Goal: Task Accomplishment & Management: Manage account settings

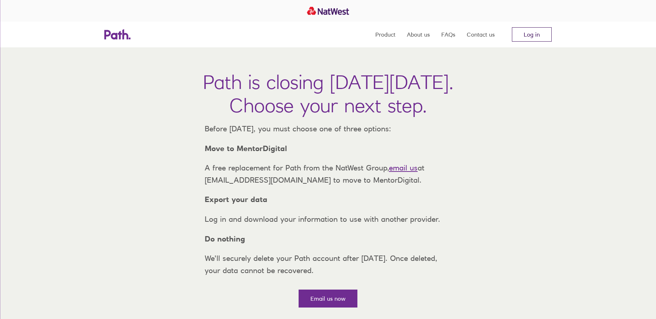
click at [540, 37] on link "Log in" at bounding box center [532, 34] width 40 height 14
click at [540, 33] on link "Log in" at bounding box center [532, 34] width 40 height 14
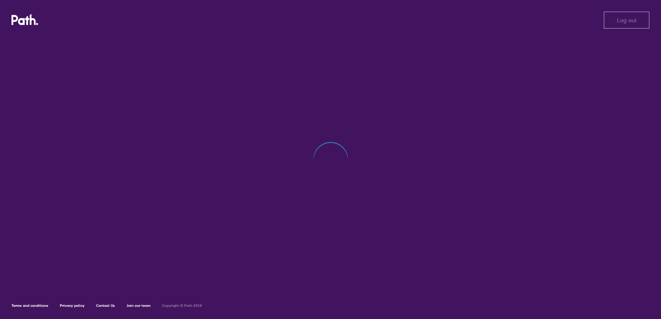
click at [218, 74] on div at bounding box center [330, 163] width 638 height 253
click at [26, 21] on icon at bounding box center [24, 19] width 27 height 11
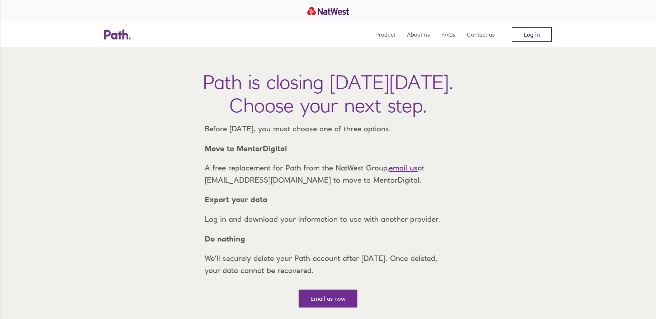
click at [525, 34] on link "Log in" at bounding box center [532, 34] width 40 height 14
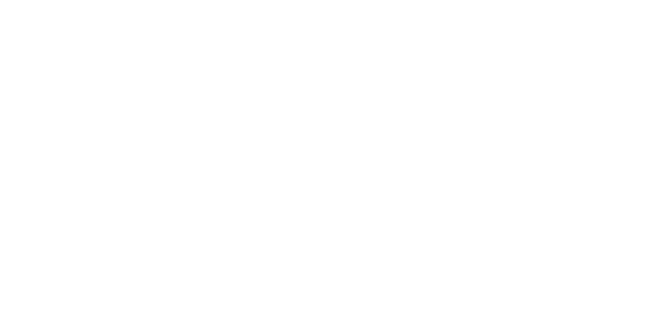
drag, startPoint x: 188, startPoint y: 150, endPoint x: 192, endPoint y: 150, distance: 4.0
click at [191, 150] on div at bounding box center [330, 159] width 661 height 319
drag, startPoint x: 495, startPoint y: 91, endPoint x: 410, endPoint y: 94, distance: 85.0
click at [496, 91] on div at bounding box center [330, 159] width 661 height 319
click at [83, 56] on div at bounding box center [330, 159] width 661 height 319
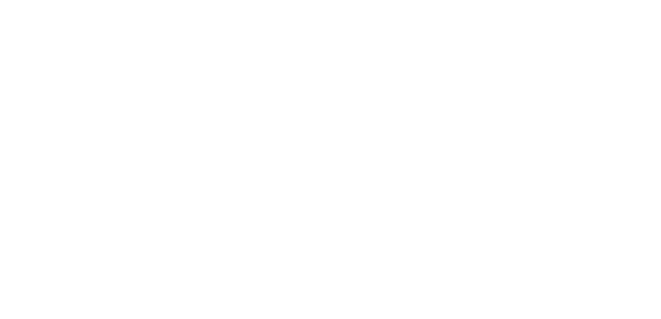
click at [211, 29] on div at bounding box center [330, 159] width 661 height 319
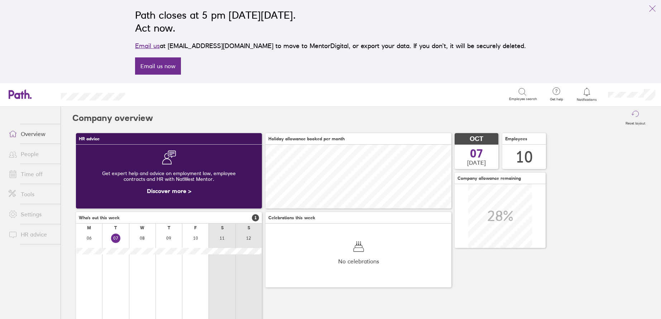
scroll to position [64, 186]
click at [591, 90] on icon at bounding box center [587, 91] width 9 height 9
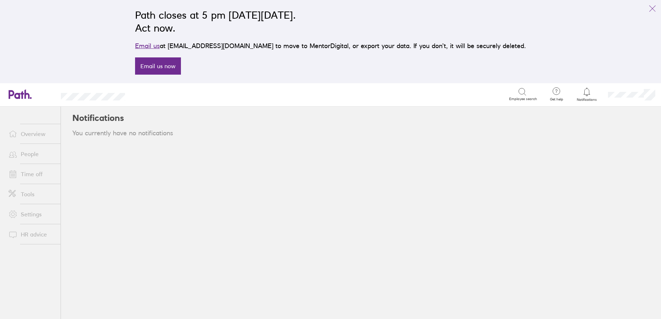
click at [588, 90] on icon at bounding box center [587, 91] width 9 height 9
click at [34, 131] on link "Overview" at bounding box center [32, 133] width 58 height 14
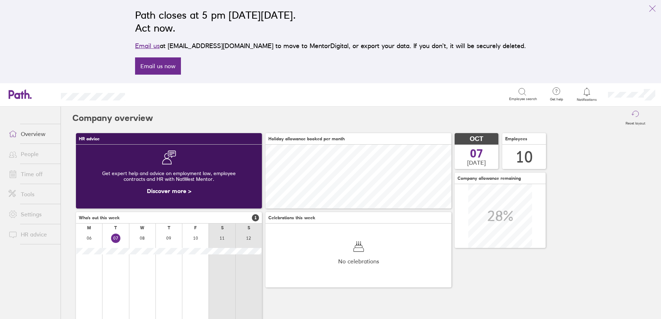
scroll to position [72, 0]
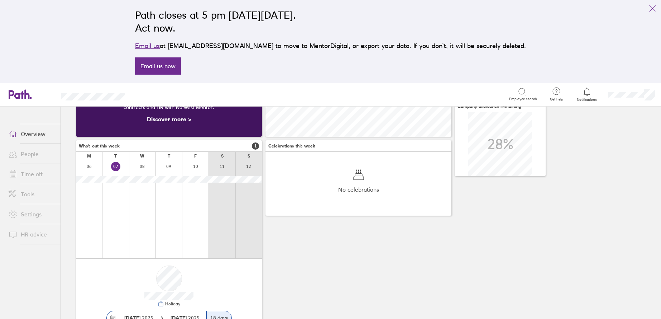
click at [26, 192] on link "Tools" at bounding box center [32, 194] width 58 height 14
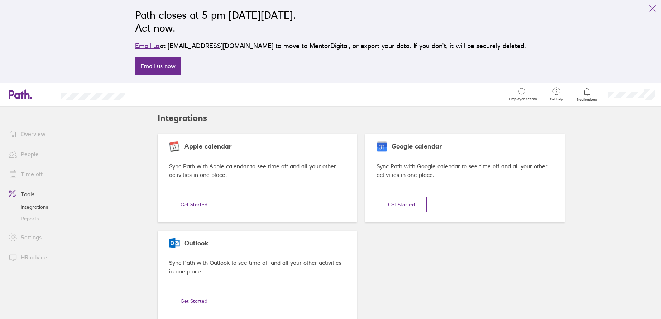
click at [32, 216] on link "Reports" at bounding box center [32, 217] width 58 height 11
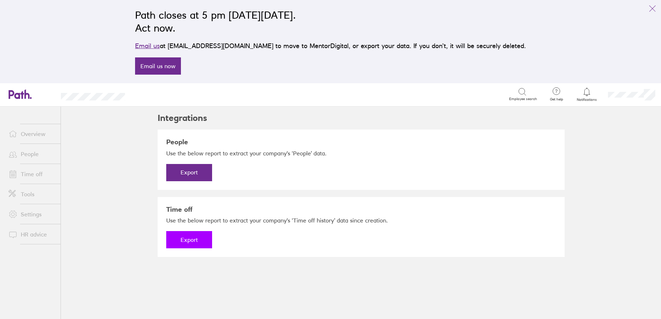
click at [190, 239] on button "Export" at bounding box center [189, 239] width 46 height 17
click at [187, 238] on link "Download" at bounding box center [189, 239] width 46 height 17
click at [30, 132] on link "Overview" at bounding box center [32, 133] width 58 height 14
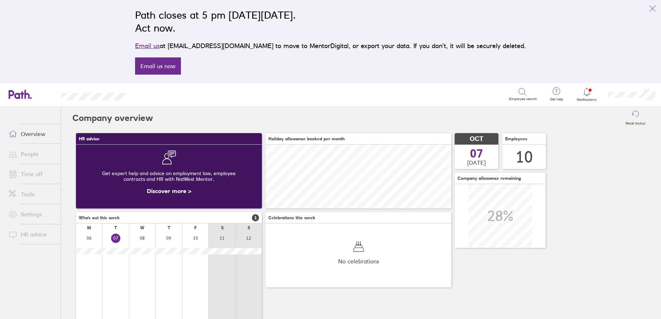
scroll to position [64, 186]
click at [24, 175] on link "Time off" at bounding box center [32, 174] width 58 height 14
click at [31, 173] on link "Time off" at bounding box center [32, 174] width 58 height 14
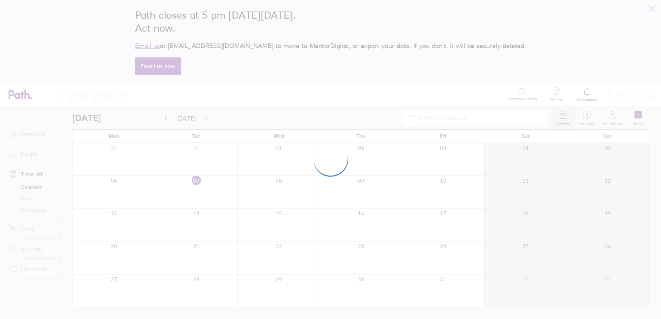
click at [30, 210] on div at bounding box center [330, 159] width 661 height 319
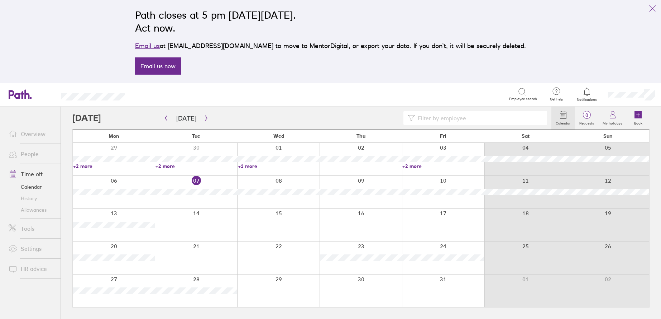
click at [24, 211] on link "Allowances" at bounding box center [32, 209] width 58 height 11
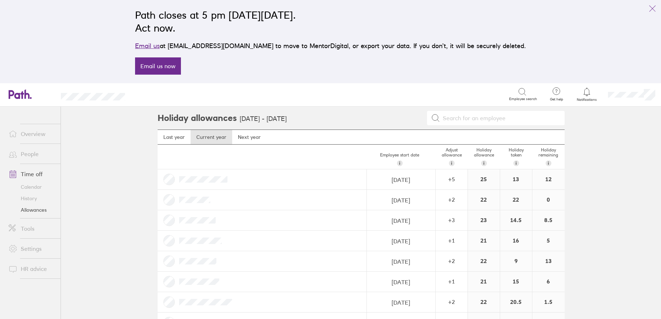
scroll to position [66, 0]
